Goal: Check status: Check status

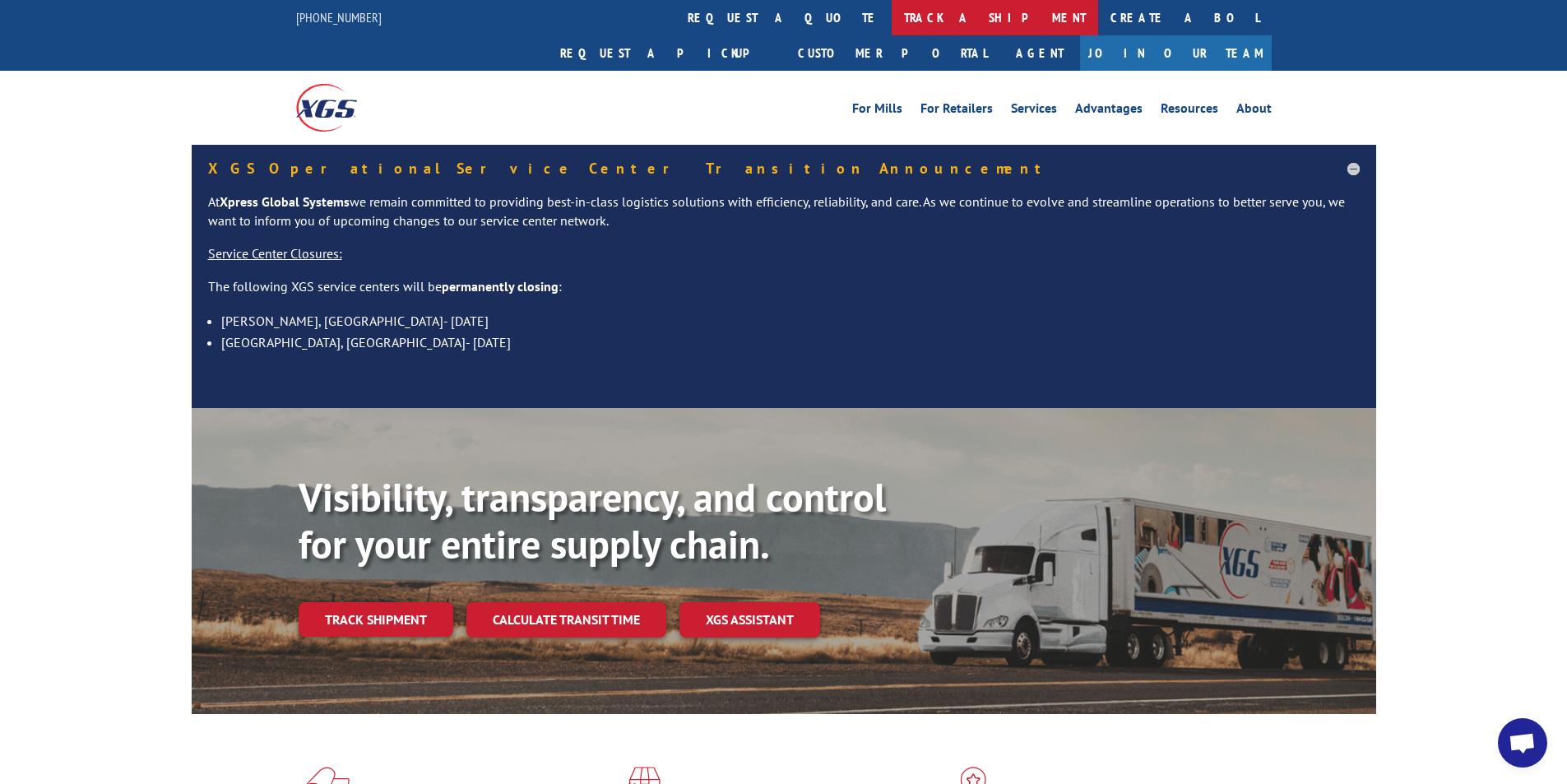
click at [892, 18] on link "track a shipment" at bounding box center [995, 17] width 206 height 35
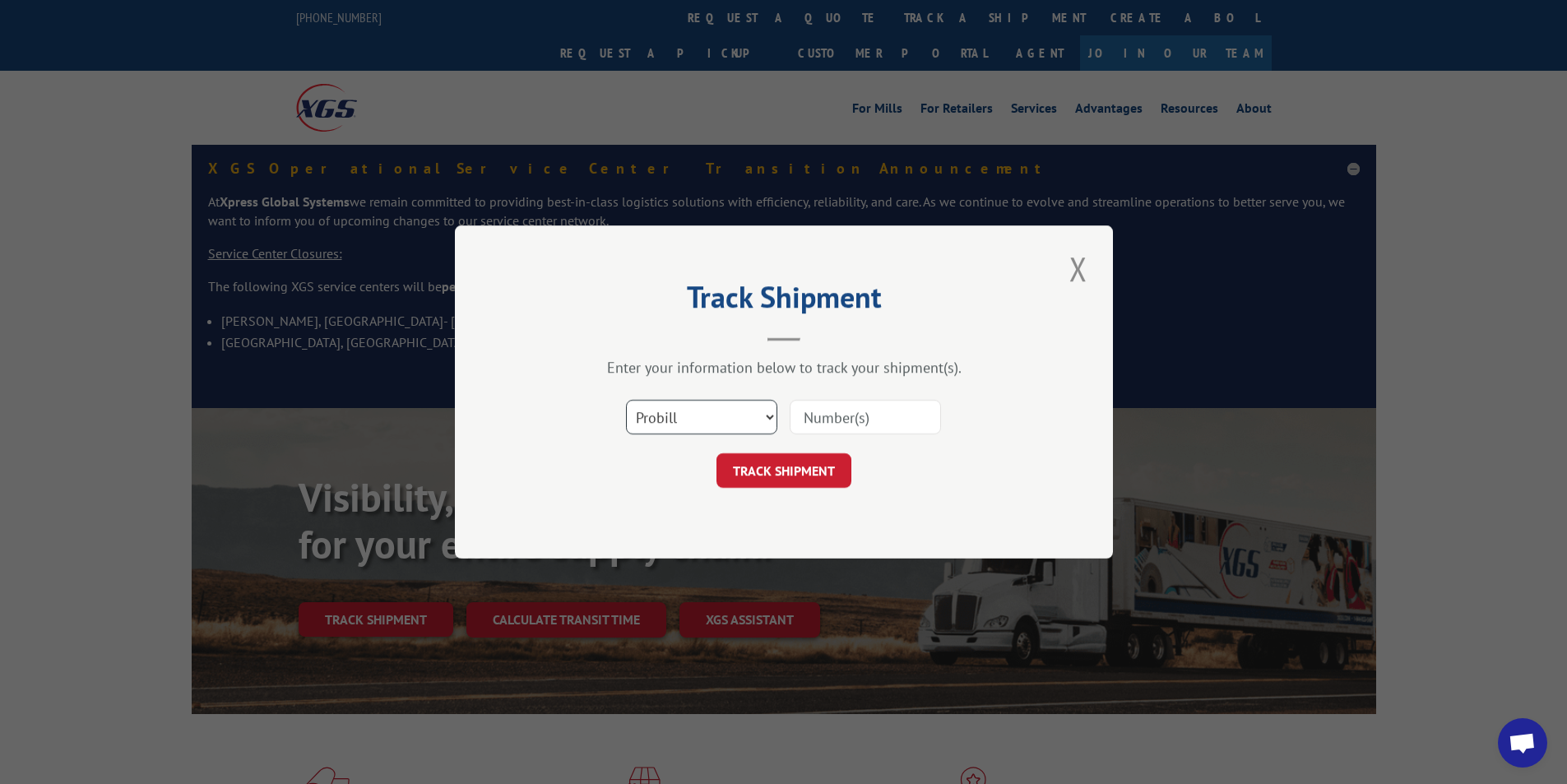
click at [706, 407] on select "Select category... Probill BOL PO" at bounding box center [702, 416] width 152 height 34
select select "bol"
click at [626, 399] on select "Select category... Probill BOL PO" at bounding box center [702, 416] width 152 height 34
click at [805, 422] on input at bounding box center [865, 416] width 152 height 34
paste input "CP-028875"
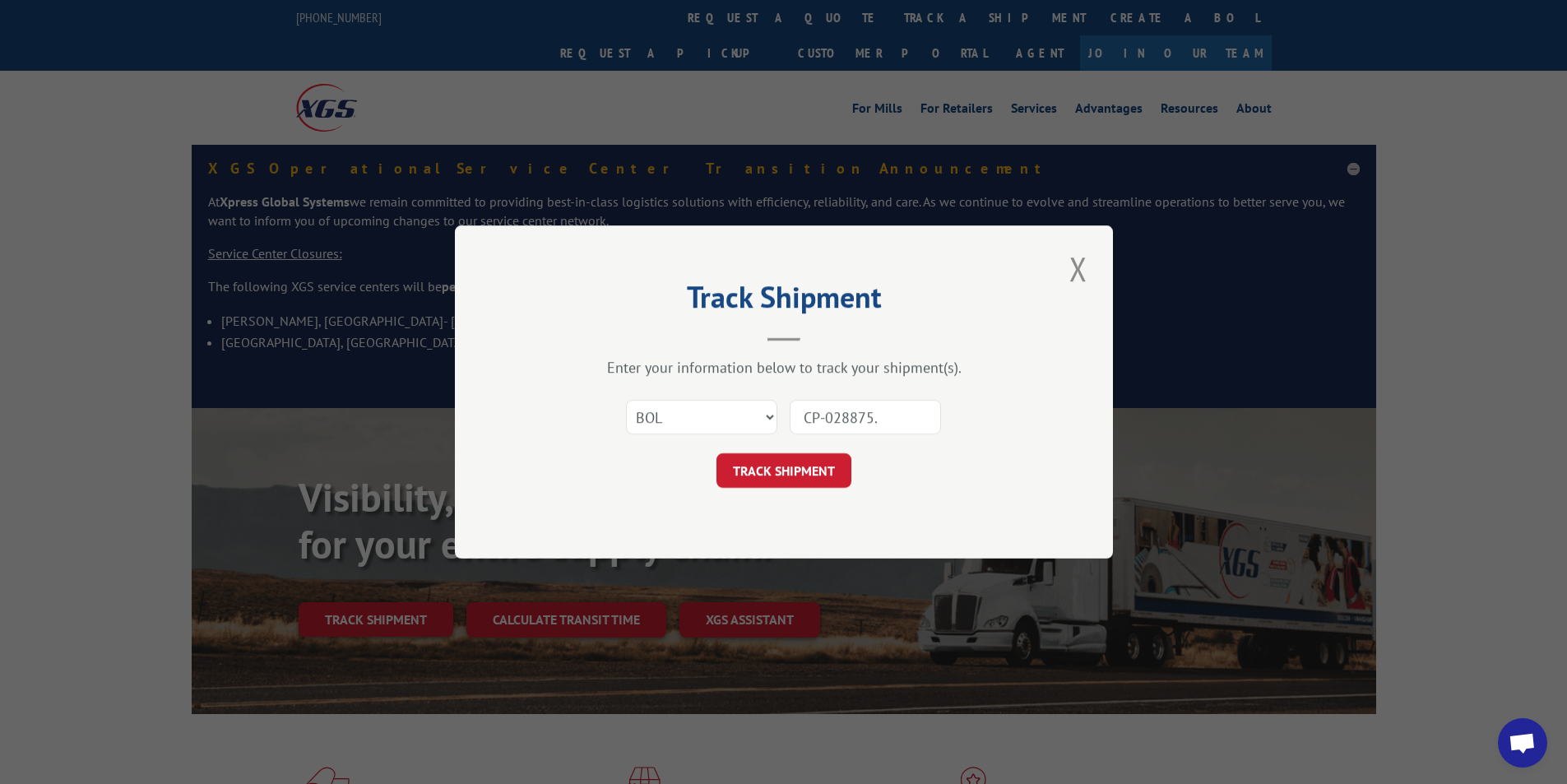
type input "CP-028875.A"
click button "TRACK SHIPMENT" at bounding box center [784, 469] width 135 height 34
